Goal: Information Seeking & Learning: Learn about a topic

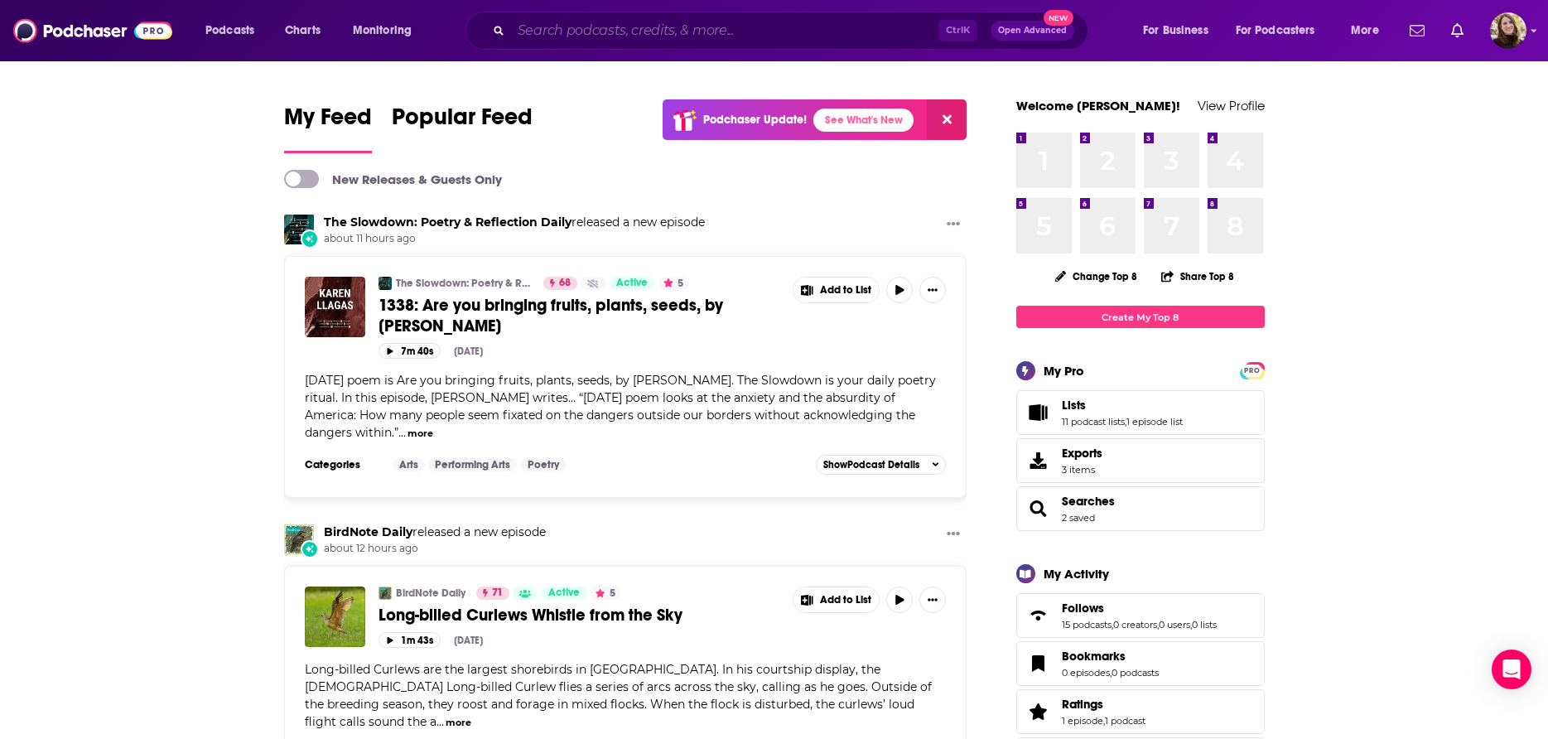
click at [581, 32] on input "Search podcasts, credits, & more..." at bounding box center [724, 30] width 427 height 27
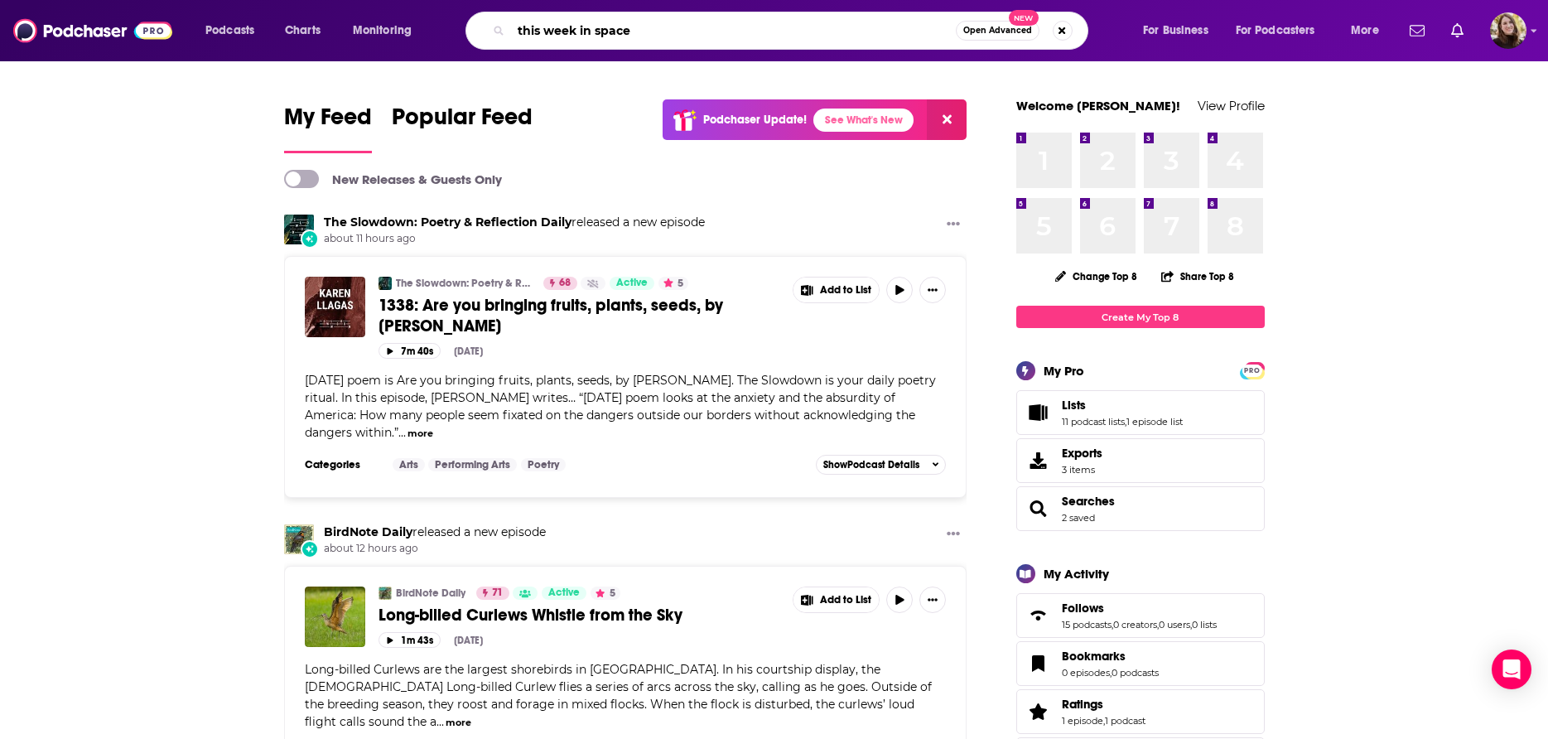
type input "this week in space"
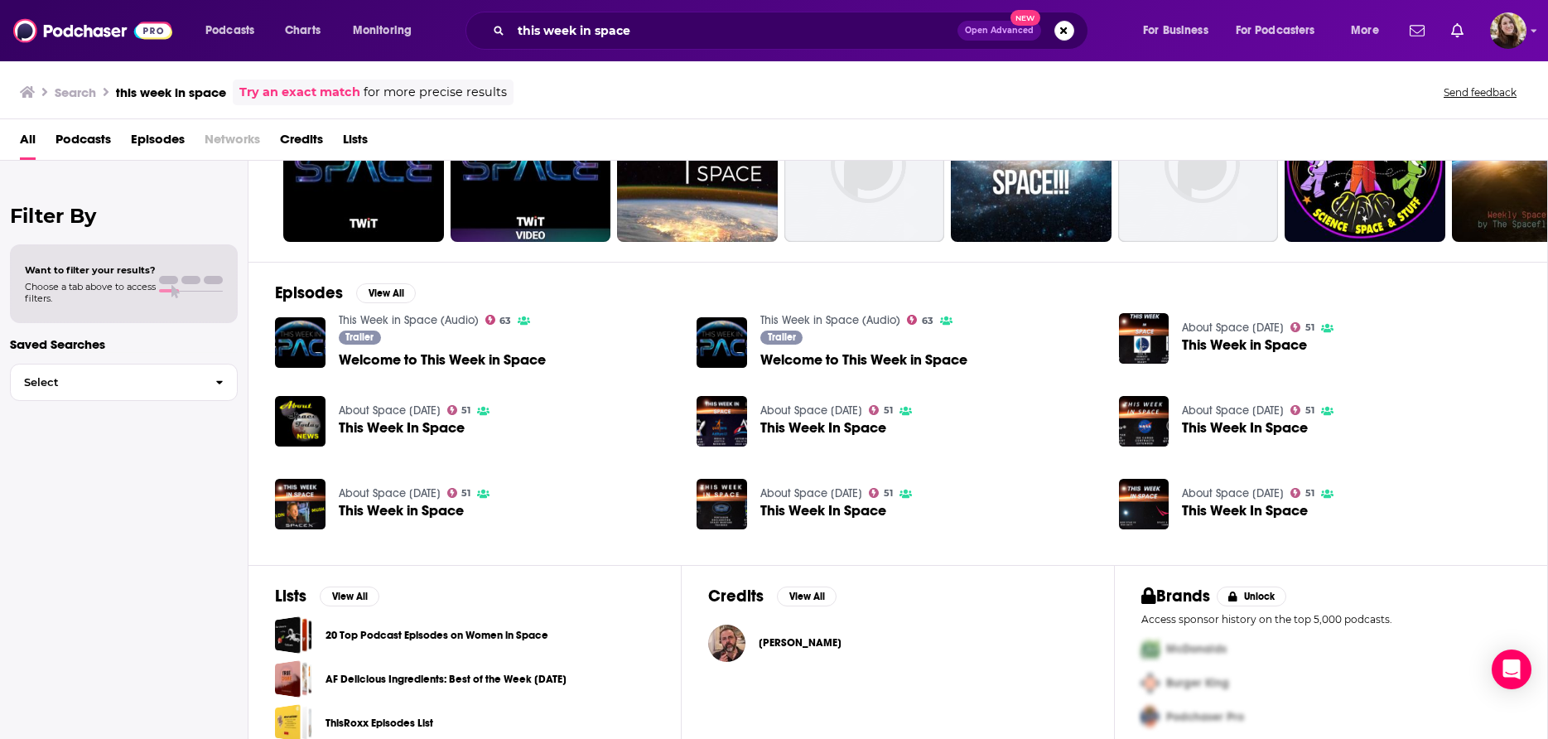
scroll to position [150, 0]
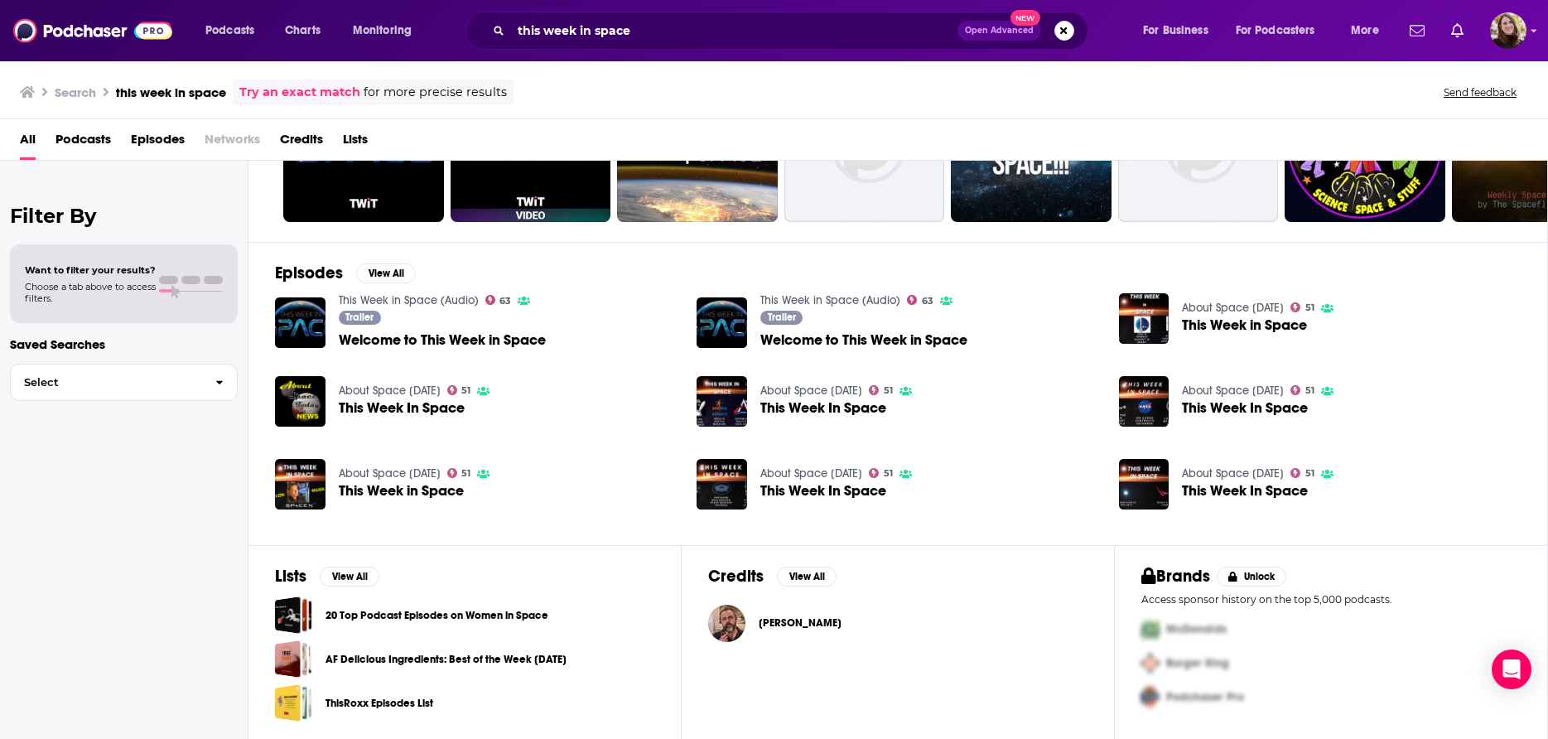
click at [404, 404] on span "This Week In Space" at bounding box center [402, 408] width 126 height 14
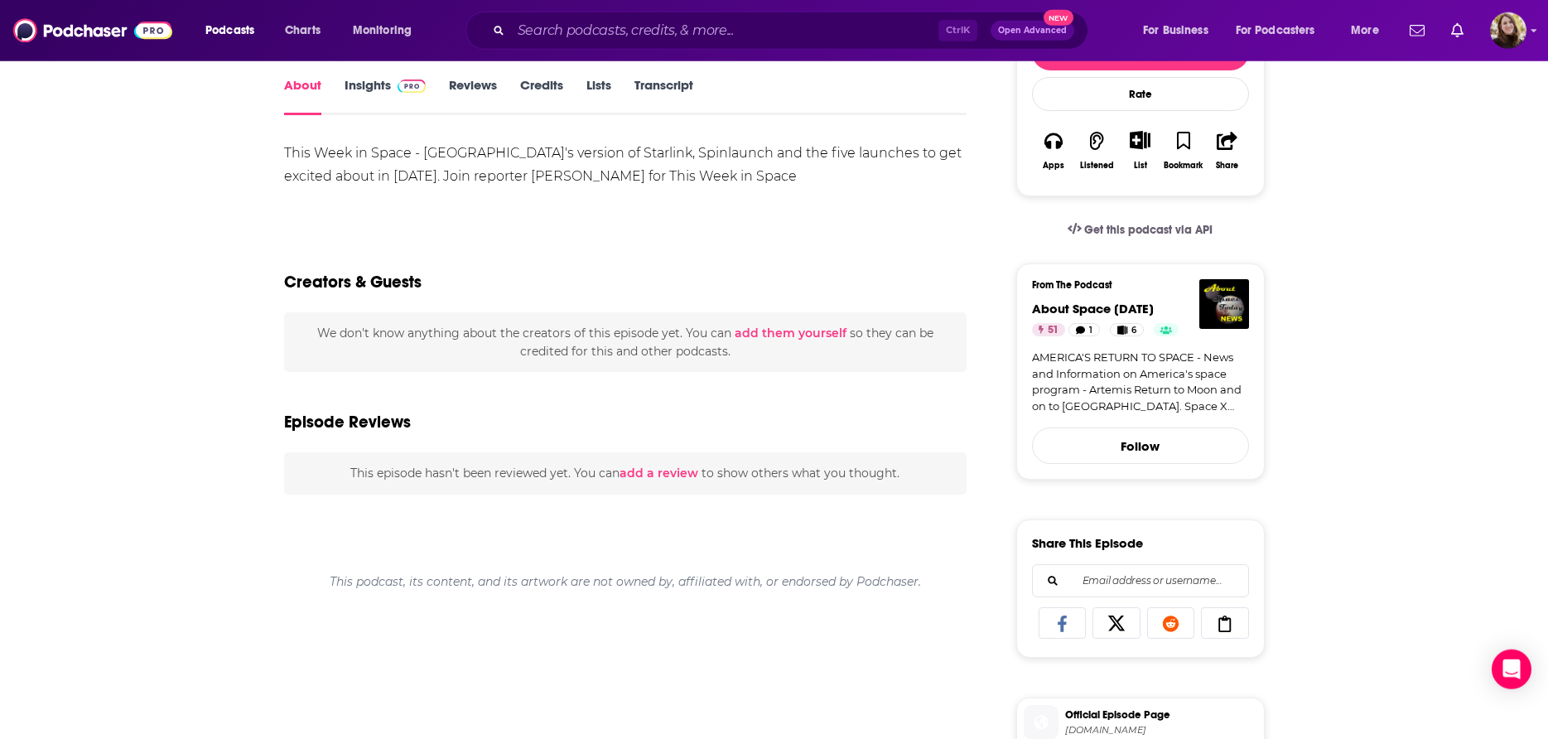
scroll to position [84, 0]
